Goal: Task Accomplishment & Management: Manage account settings

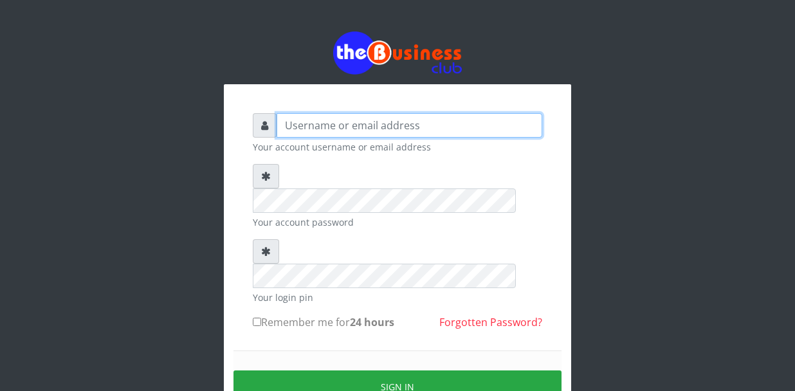
click at [372, 130] on input "text" at bounding box center [410, 125] width 266 height 24
click at [372, 129] on input "text" at bounding box center [410, 125] width 266 height 24
click at [340, 125] on input "text" at bounding box center [410, 125] width 266 height 24
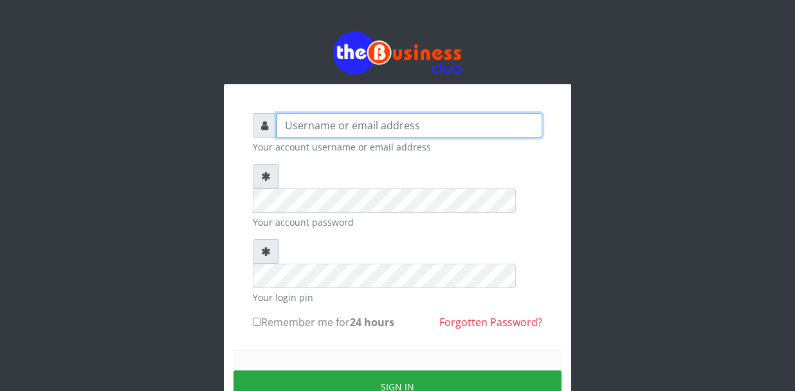
click at [340, 125] on input "text" at bounding box center [410, 125] width 266 height 24
click at [341, 126] on input "text" at bounding box center [410, 125] width 266 height 24
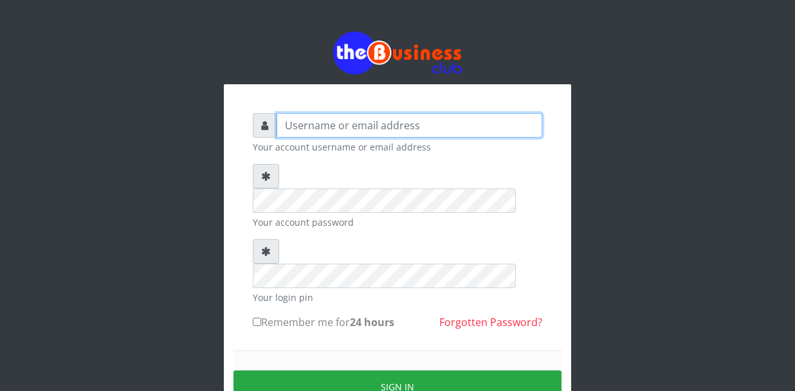
click at [341, 126] on input "text" at bounding box center [410, 125] width 266 height 24
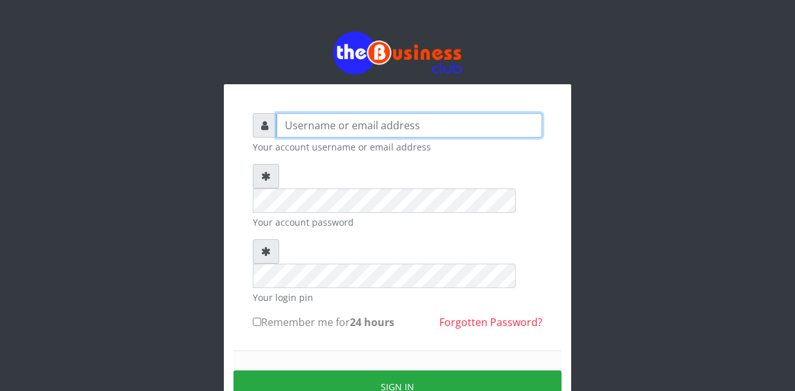
drag, startPoint x: 341, startPoint y: 126, endPoint x: 302, endPoint y: 118, distance: 39.3
click at [302, 118] on input "text" at bounding box center [410, 125] width 266 height 24
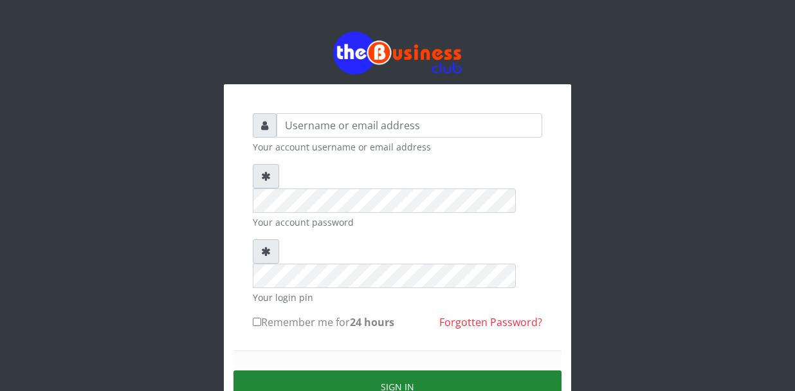
click at [341, 370] on button "Sign in" at bounding box center [397, 386] width 328 height 33
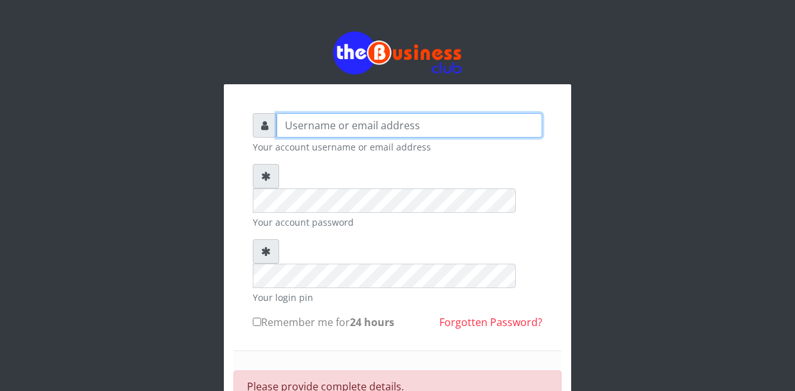
click at [343, 122] on input "text" at bounding box center [410, 125] width 266 height 24
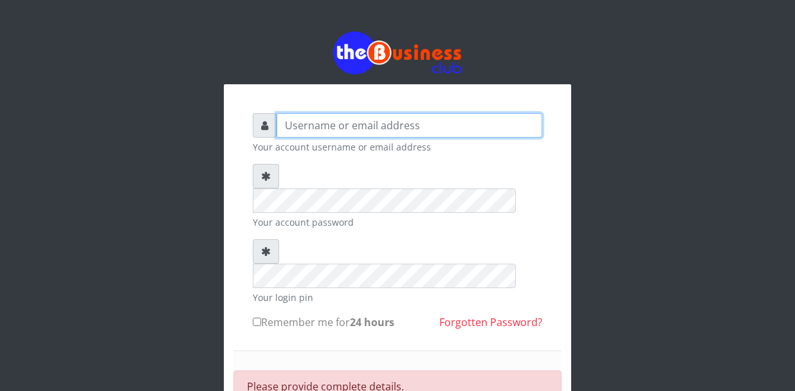
click at [343, 122] on input "text" at bounding box center [410, 125] width 266 height 24
type input "y"
click at [343, 122] on input "text" at bounding box center [410, 125] width 266 height 24
click at [321, 125] on input "text" at bounding box center [410, 125] width 266 height 24
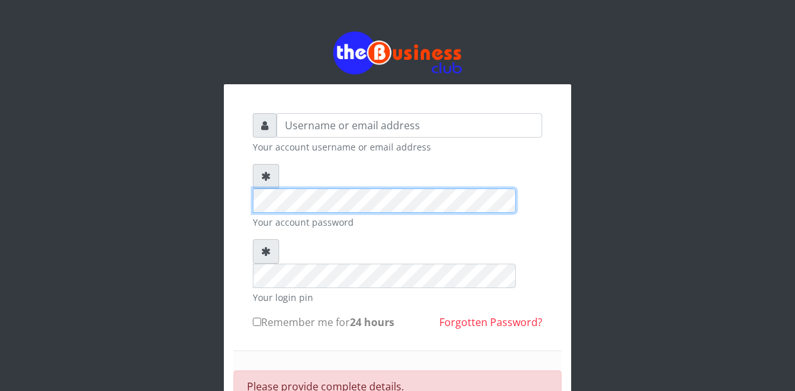
click at [203, 214] on div "Your account username or email address Your account password Your login pin Rem…" at bounding box center [397, 275] width 733 height 550
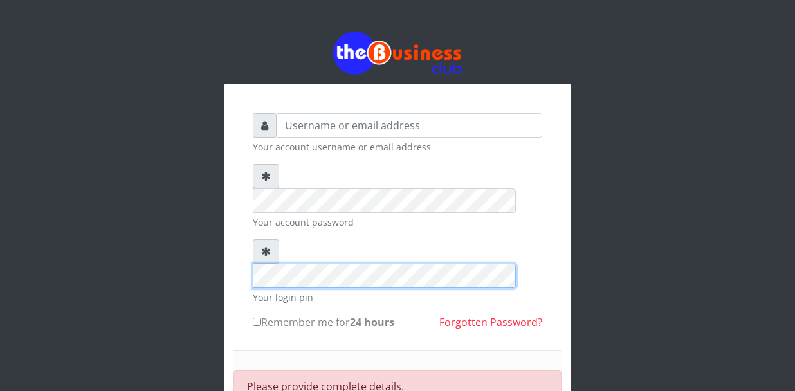
click at [248, 240] on div "Your account username or email address Your account password Your login pin Rem…" at bounding box center [397, 305] width 309 height 403
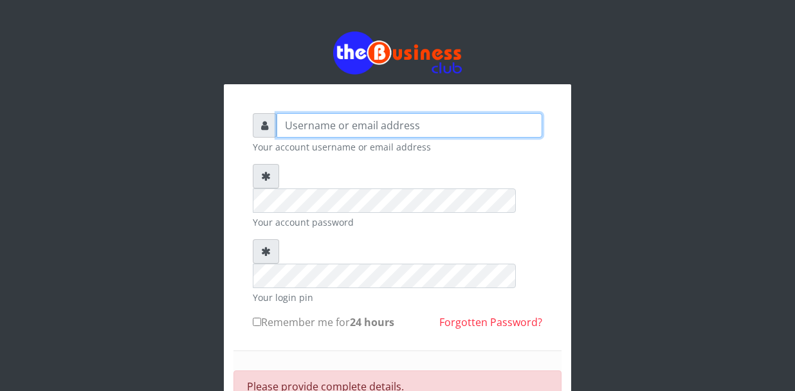
click at [305, 129] on input "text" at bounding box center [410, 125] width 266 height 24
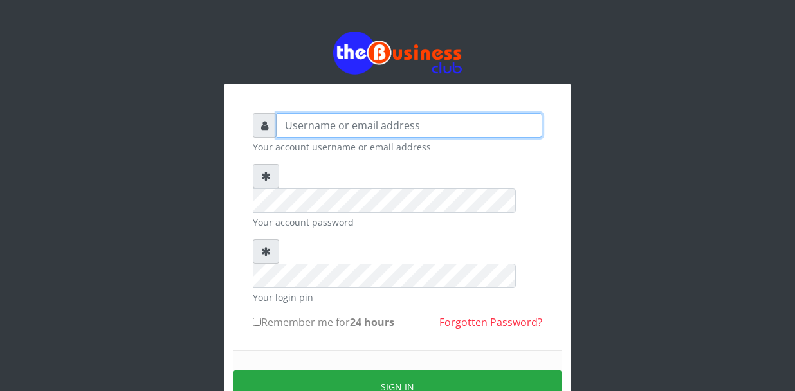
click at [313, 125] on input "text" at bounding box center [410, 125] width 266 height 24
